Goal: Task Accomplishment & Management: Use online tool/utility

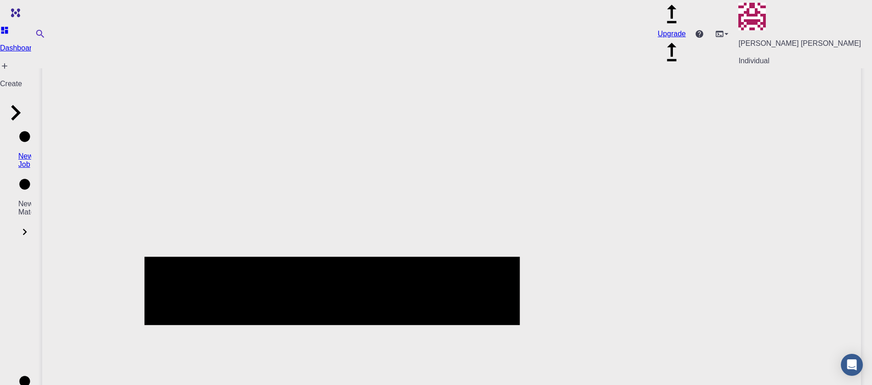
click at [129, 45] on h6 "[PERSON_NAME] [PERSON_NAME]" at bounding box center [157, 44] width 105 height 10
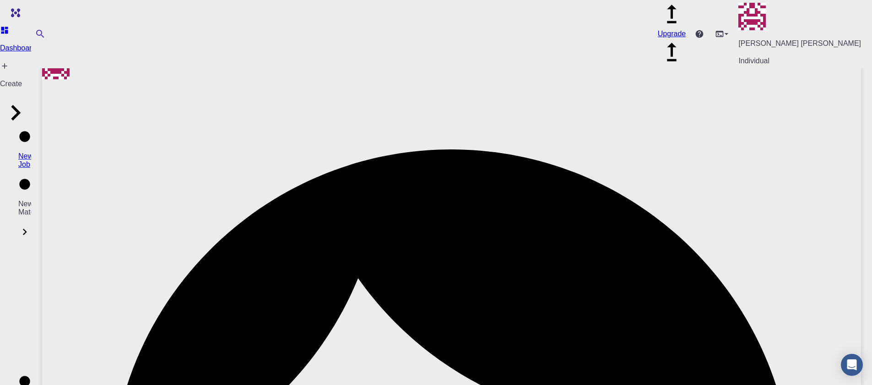
click at [8, 37] on icon at bounding box center [4, 33] width 7 height 7
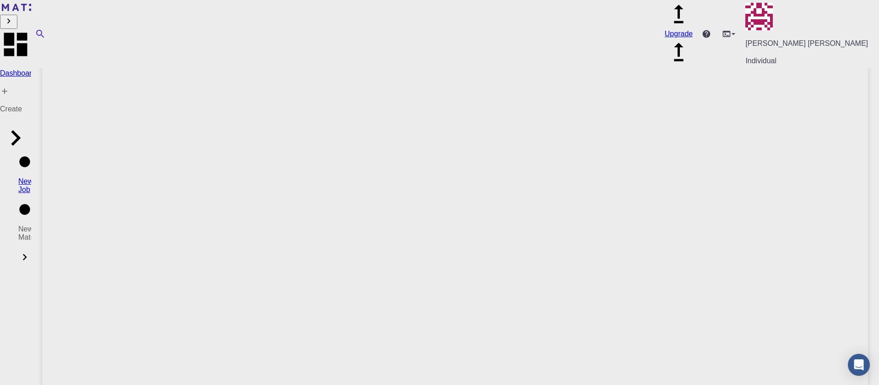
click at [31, 105] on p "Create" at bounding box center [15, 109] width 31 height 8
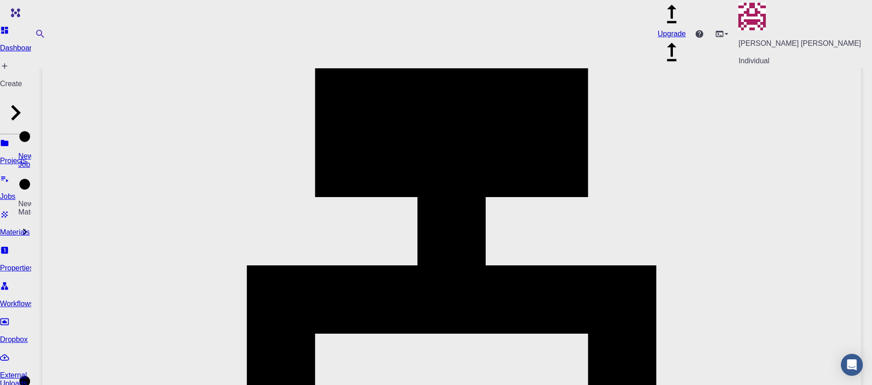
scroll to position [255, 0]
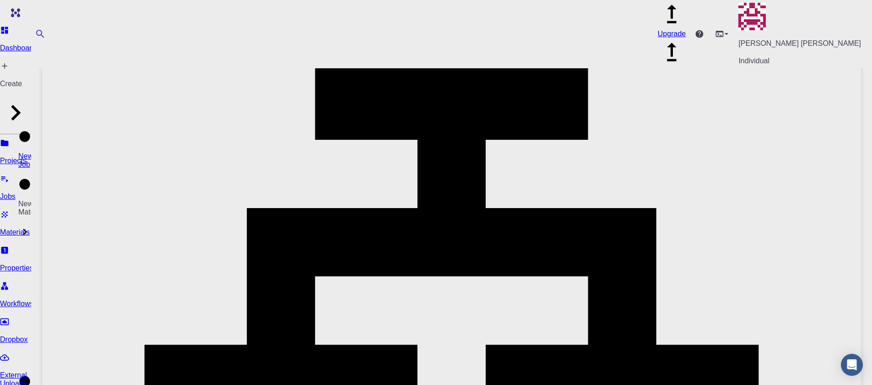
scroll to position [220, 0]
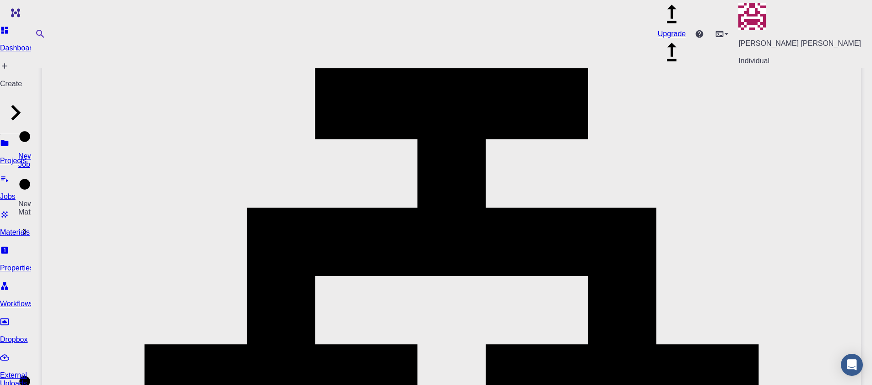
type input "pw_nscf"
checkbox input "false"
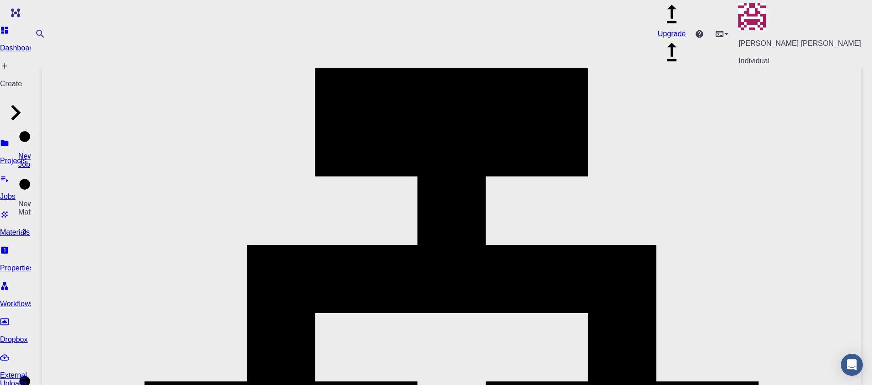
scroll to position [165, 0]
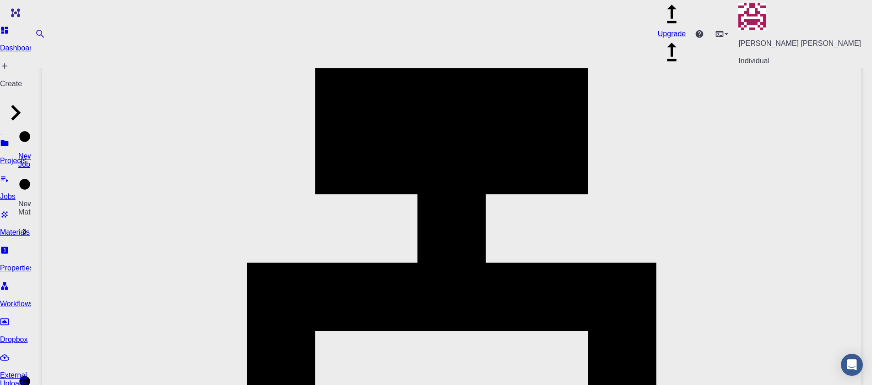
drag, startPoint x: 629, startPoint y: 250, endPoint x: 396, endPoint y: 244, distance: 233.6
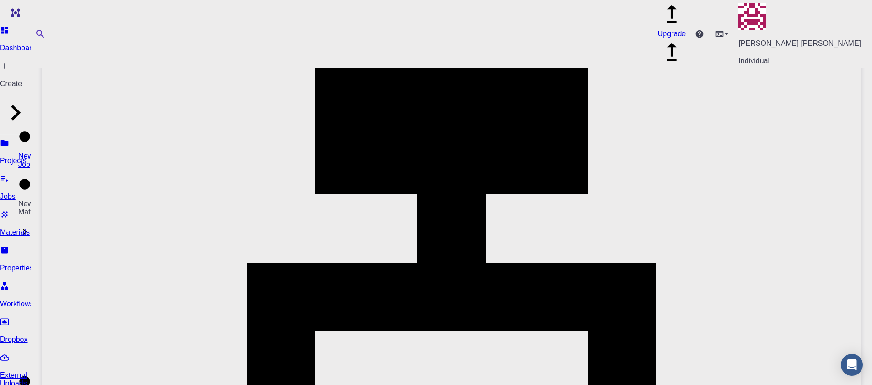
scroll to position [56, 0]
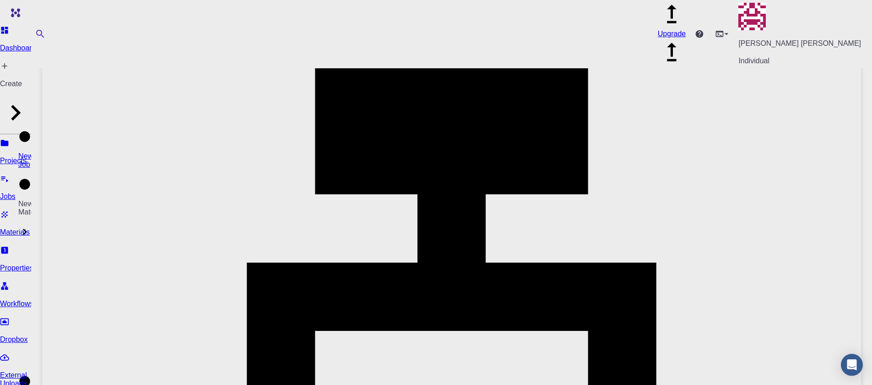
type input "pw_nscf"
